Goal: Task Accomplishment & Management: Manage account settings

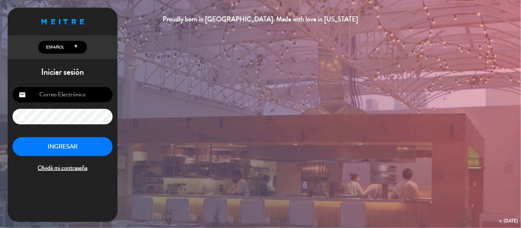
type input "[EMAIL_ADDRESS][DOMAIN_NAME]"
click at [46, 142] on button "INGRESAR" at bounding box center [63, 146] width 100 height 19
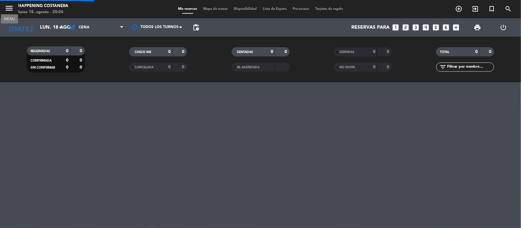
click at [11, 11] on icon "menu" at bounding box center [9, 8] width 9 height 9
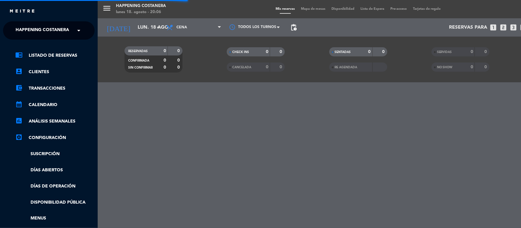
click at [45, 29] on span "Happening Costanera" at bounding box center [42, 30] width 53 height 13
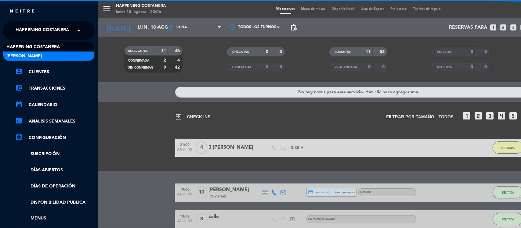
click at [39, 52] on div "[PERSON_NAME]" at bounding box center [48, 56] width 91 height 9
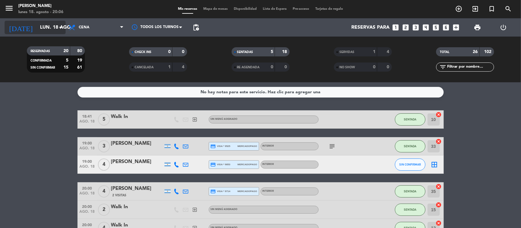
click at [45, 25] on input "lun. 18 ago." at bounding box center [69, 28] width 64 height 12
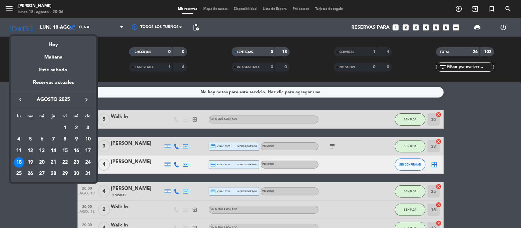
click at [29, 165] on div "19" at bounding box center [30, 162] width 10 height 10
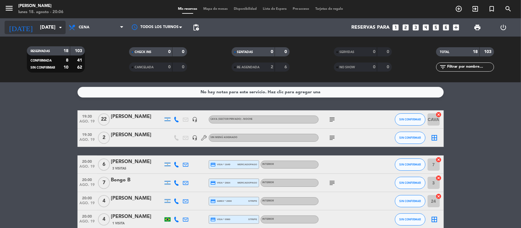
click at [46, 26] on input "[DATE]" at bounding box center [69, 28] width 64 height 12
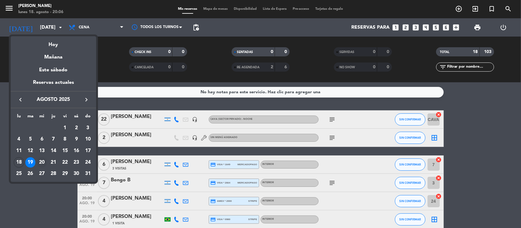
click at [42, 161] on div "20" at bounding box center [42, 162] width 10 height 10
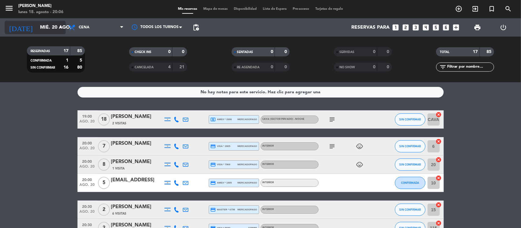
click at [52, 23] on input "mié. 20 ago." at bounding box center [69, 28] width 64 height 12
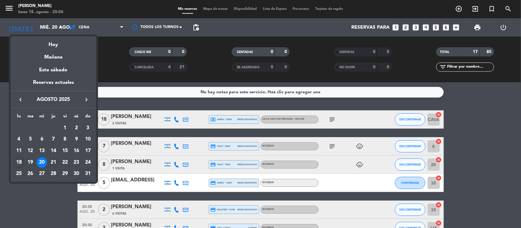
click at [52, 161] on div "21" at bounding box center [53, 162] width 10 height 10
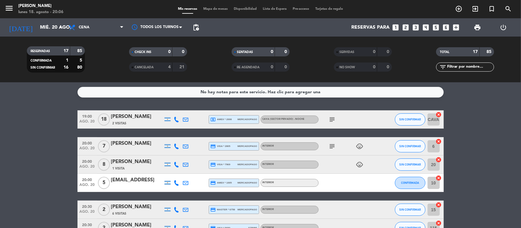
type input "jue. 21 ago."
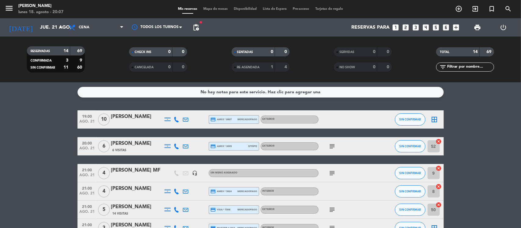
click at [215, 9] on span "Mapa de mesas" at bounding box center [215, 8] width 31 height 3
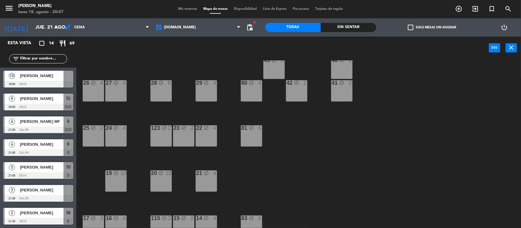
scroll to position [202, 0]
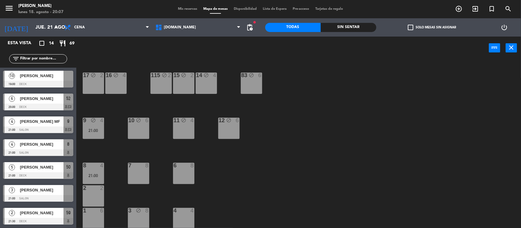
click at [234, 131] on div "12 block 6" at bounding box center [228, 128] width 21 height 21
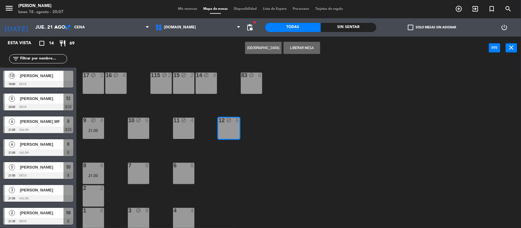
click at [300, 45] on button "Liberar Mesa" at bounding box center [302, 48] width 37 height 12
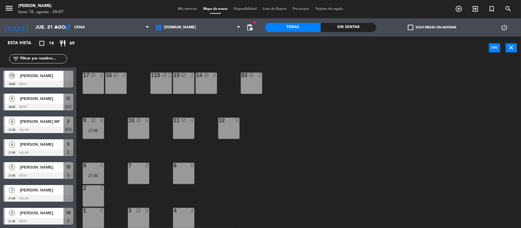
click at [182, 129] on div "11 block 4" at bounding box center [183, 128] width 21 height 21
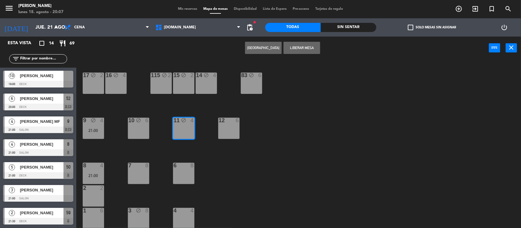
click at [293, 46] on button "Liberar Mesa" at bounding box center [302, 48] width 37 height 12
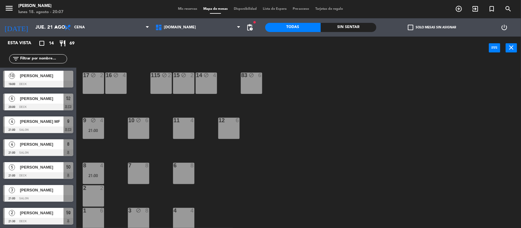
click at [143, 131] on div "10 block 6" at bounding box center [138, 128] width 21 height 21
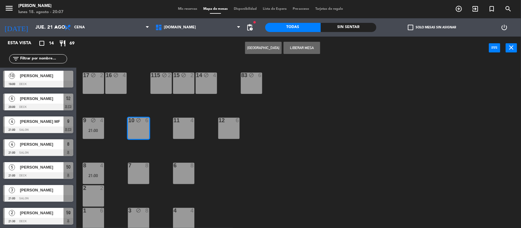
click at [311, 48] on button "Liberar Mesa" at bounding box center [302, 48] width 37 height 12
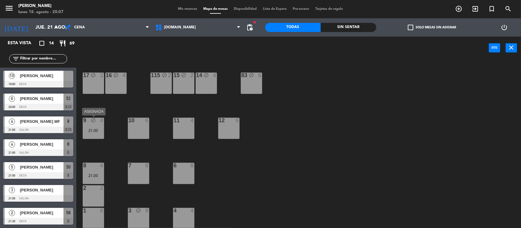
click at [94, 132] on div "21:00" at bounding box center [93, 130] width 21 height 4
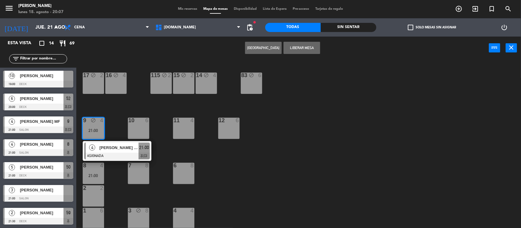
click at [316, 46] on button "Liberar Mesa" at bounding box center [302, 48] width 37 height 12
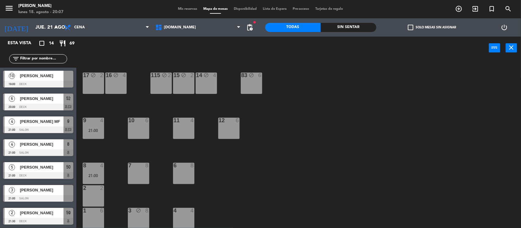
click at [308, 141] on div "34 block 2 35 block 6 36 block 8 43 block 4 37 block 10 CAVA 16 22:00 33 block …" at bounding box center [300, 144] width 439 height 169
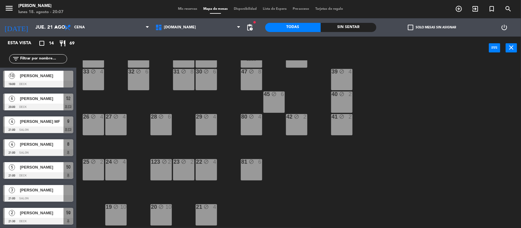
scroll to position [0, 0]
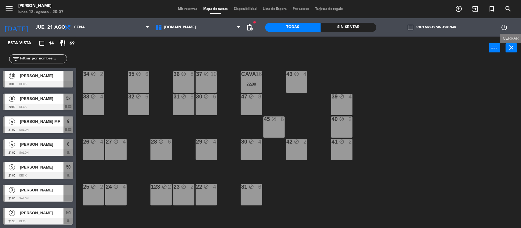
click at [513, 44] on icon "close" at bounding box center [511, 47] width 7 height 7
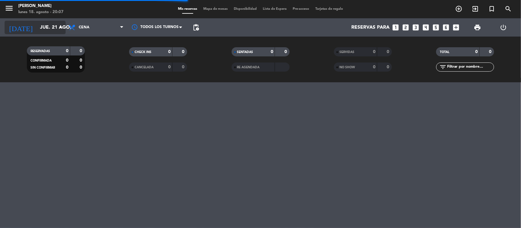
click at [37, 25] on input "jue. 21 ago." at bounding box center [69, 28] width 64 height 12
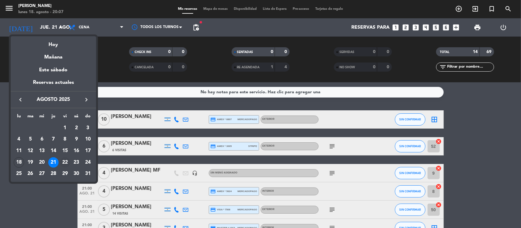
click at [67, 162] on div "22" at bounding box center [65, 162] width 10 height 10
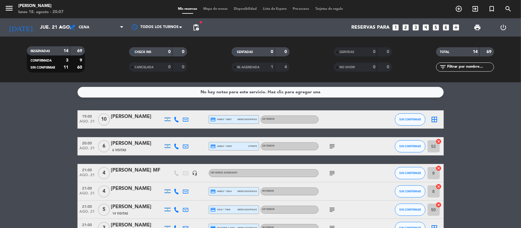
type input "vie. 22 ago."
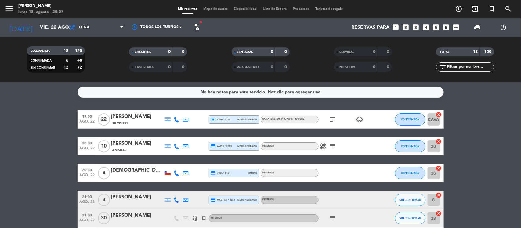
scroll to position [38, 0]
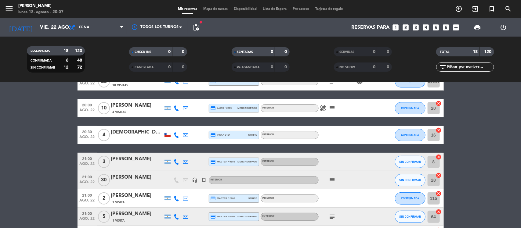
click at [331, 179] on icon "subject" at bounding box center [332, 180] width 7 height 7
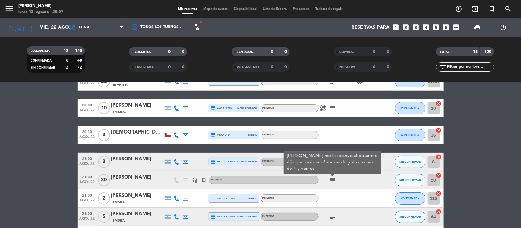
click at [331, 179] on icon "subject" at bounding box center [332, 180] width 7 height 7
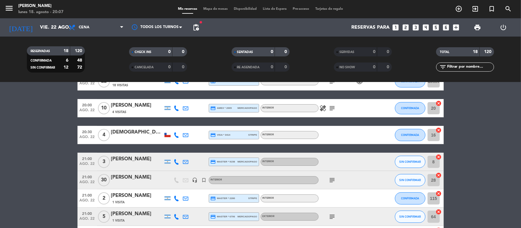
click at [125, 177] on div "[PERSON_NAME]" at bounding box center [137, 178] width 52 height 8
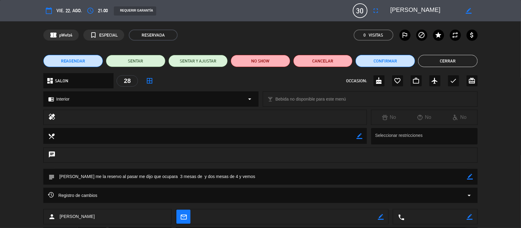
click at [244, 176] on textarea at bounding box center [261, 177] width 413 height 16
click at [470, 176] on icon "border_color" at bounding box center [470, 177] width 6 height 6
click at [342, 173] on textarea at bounding box center [261, 177] width 413 height 16
type textarea "m"
click at [131, 176] on textarea at bounding box center [261, 177] width 413 height 16
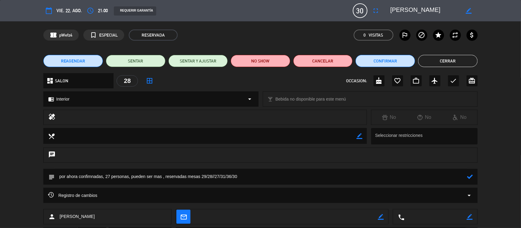
click at [271, 177] on textarea at bounding box center [261, 177] width 413 height 16
type textarea "por ahora confimnadas, 27 personas, pueden ser mas , reservadas mesas 29/28//27…"
click at [470, 177] on icon at bounding box center [470, 177] width 6 height 6
click at [443, 60] on button "Cerrar" at bounding box center [448, 61] width 60 height 12
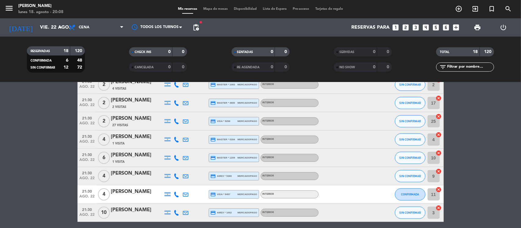
scroll to position [285, 0]
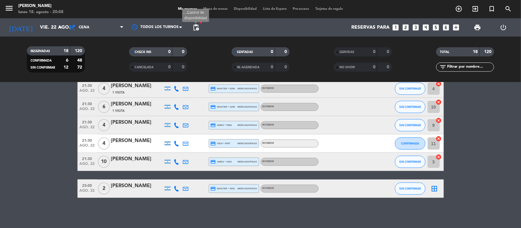
click at [194, 27] on span "pending_actions" at bounding box center [195, 27] width 7 height 7
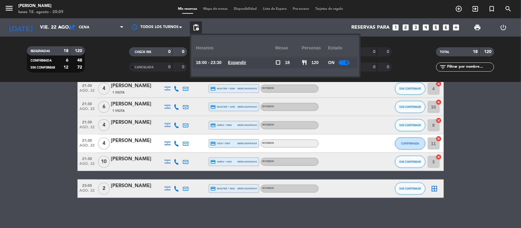
click at [241, 62] on u "Expandir" at bounding box center [237, 62] width 18 height 5
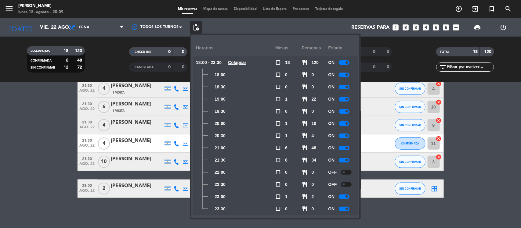
click at [339, 159] on div "ON" at bounding box center [341, 160] width 27 height 12
click at [341, 159] on div at bounding box center [344, 160] width 11 height 5
click at [33, 155] on bookings-row "19:00 [DATE] [PERSON_NAME] 18 Visitas local_atm visa * 6196 mercadopago Cava (S…" at bounding box center [260, 12] width 521 height 372
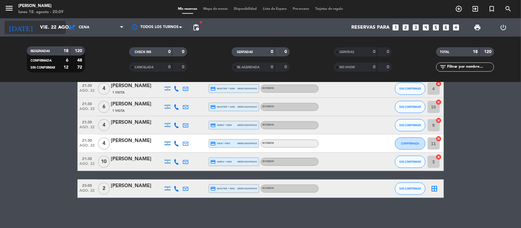
click at [39, 25] on input "vie. 22 ago." at bounding box center [69, 28] width 64 height 12
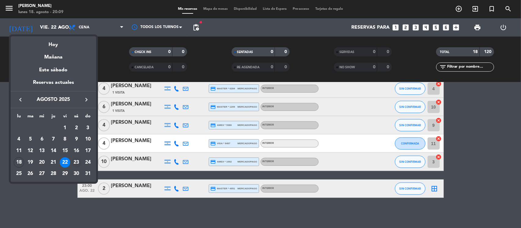
click at [78, 161] on div "23" at bounding box center [76, 162] width 10 height 10
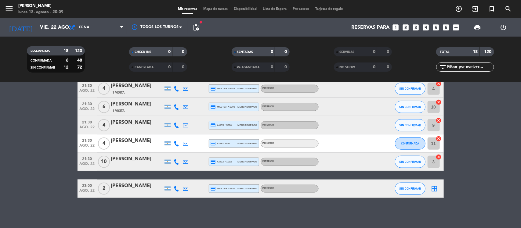
type input "sáb. 23 ago."
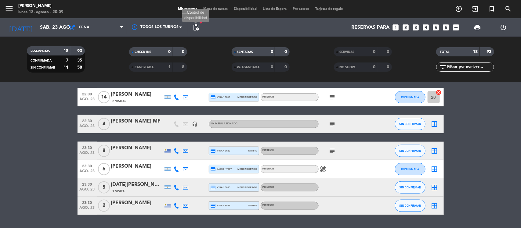
click at [196, 28] on span "pending_actions" at bounding box center [195, 27] width 7 height 7
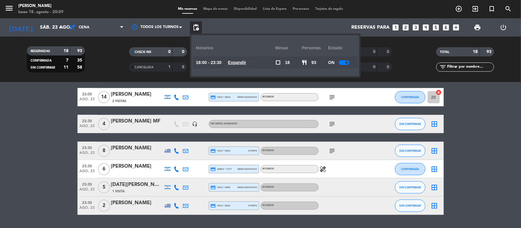
click at [246, 62] on u "Expandir" at bounding box center [237, 62] width 18 height 5
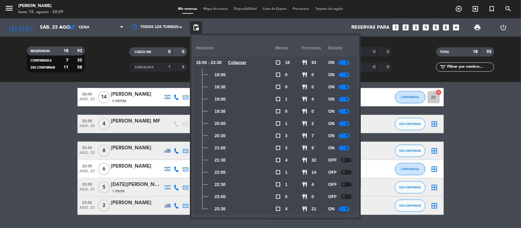
click at [47, 179] on bookings-row "19:00 [DATE] 4 [PERSON_NAME] credit_card master * 1572 mercadopago Interior chi…" at bounding box center [260, 20] width 521 height 389
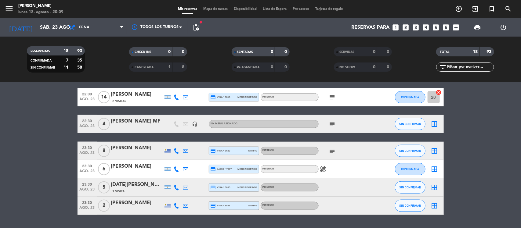
click at [333, 95] on icon "subject" at bounding box center [332, 97] width 7 height 7
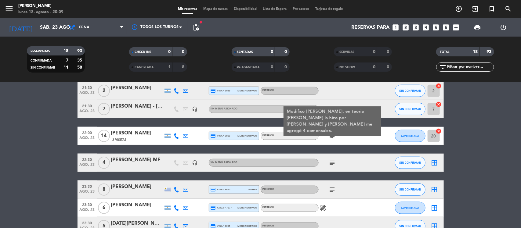
scroll to position [208, 0]
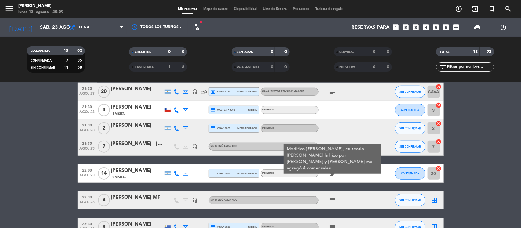
click at [44, 167] on bookings-row "19:00 [DATE] 4 [PERSON_NAME] credit_card master * 1572 mercadopago Interior chi…" at bounding box center [260, 96] width 521 height 389
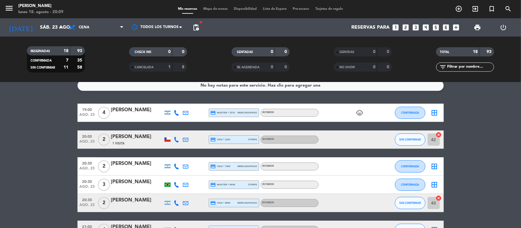
scroll to position [0, 0]
